Goal: Task Accomplishment & Management: Manage account settings

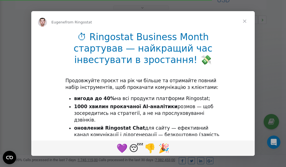
click at [246, 21] on span "Close" at bounding box center [244, 21] width 20 height 20
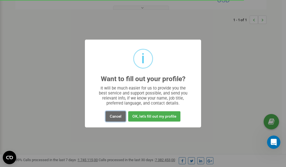
click at [116, 118] on button "Cancel" at bounding box center [115, 116] width 20 height 10
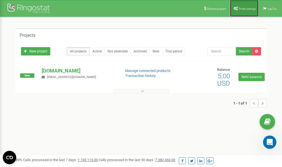
click at [244, 9] on span "Profile settings" at bounding box center [246, 8] width 17 height 3
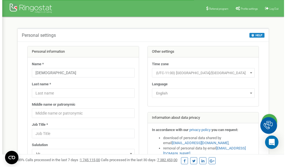
scroll to position [28, 0]
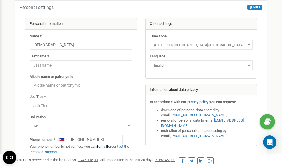
click at [106, 147] on link "verify it" at bounding box center [102, 147] width 11 height 4
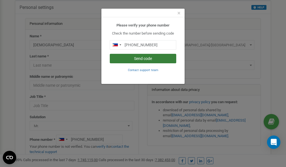
click at [153, 59] on button "Send code" at bounding box center [143, 58] width 66 height 9
